Goal: Find specific page/section

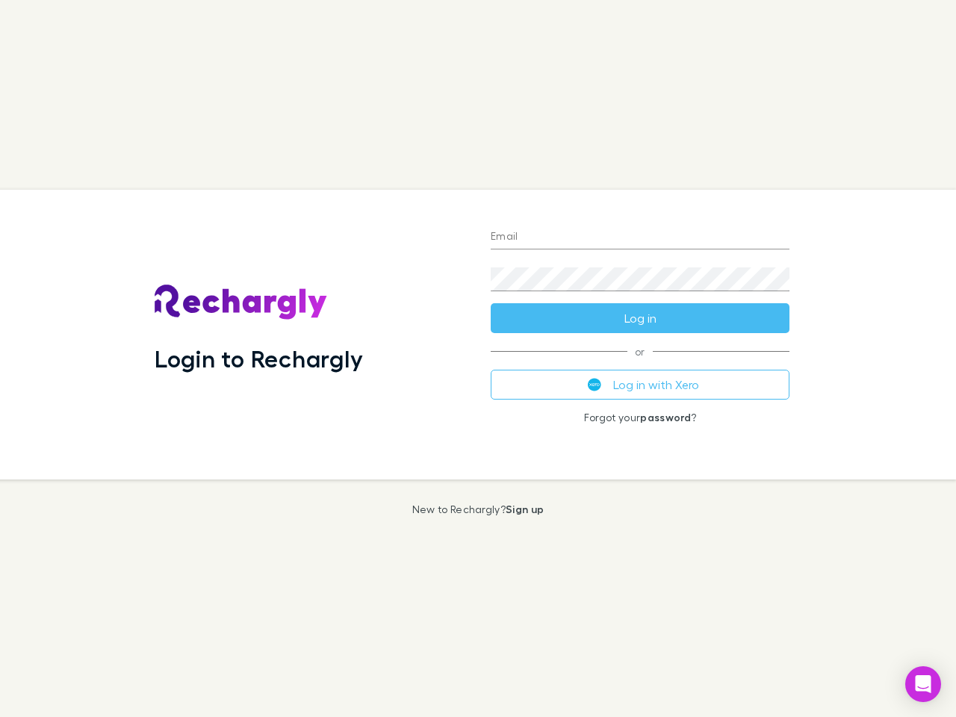
click at [478, 358] on div "Login to Rechargly" at bounding box center [311, 335] width 336 height 290
click at [640, 237] on input "Email" at bounding box center [640, 237] width 299 height 24
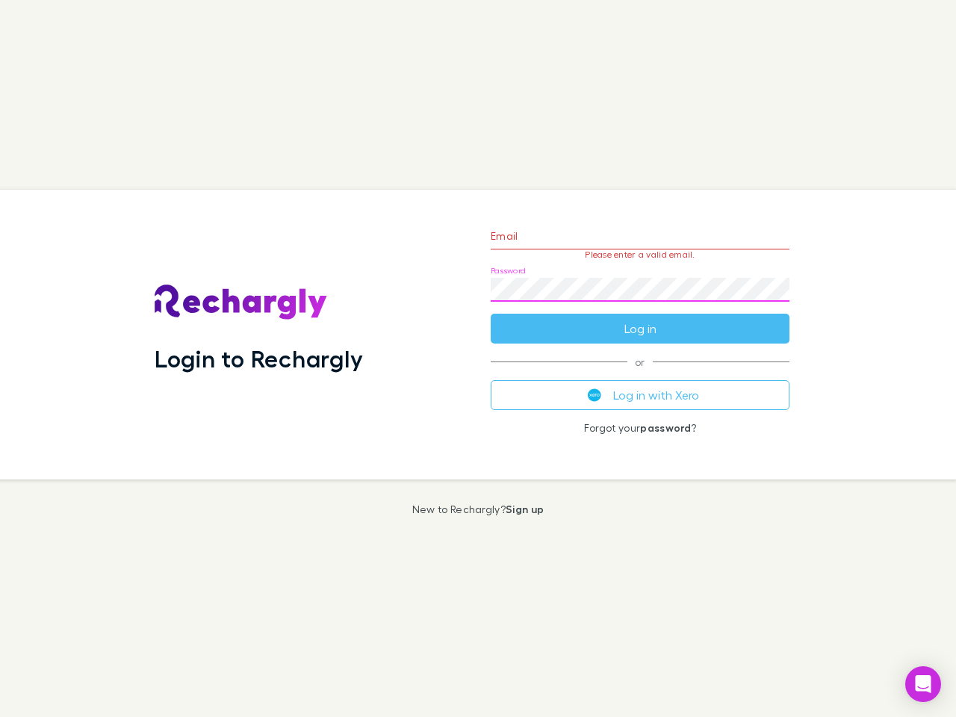
click at [640, 318] on form "Email Please enter a valid email. Password Log in" at bounding box center [640, 279] width 299 height 130
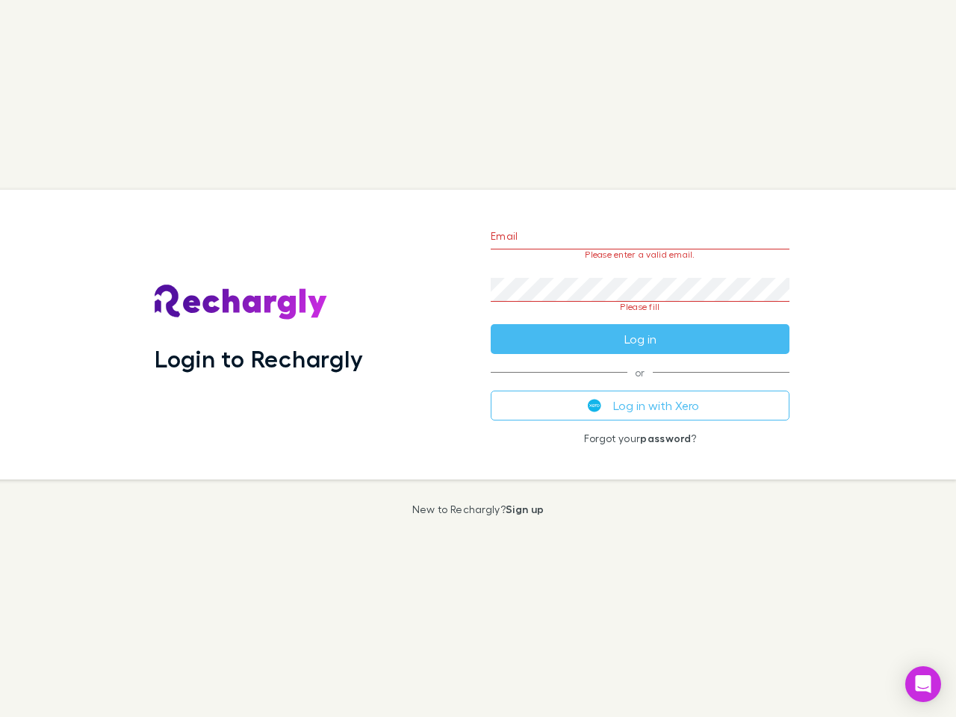
click at [640, 385] on div "Email Please enter a valid email. Password Please fill Log in or Log in with Xe…" at bounding box center [640, 335] width 323 height 290
click at [923, 684] on icon "Open Intercom Messenger" at bounding box center [923, 684] width 16 height 18
